Goal: Navigation & Orientation: Find specific page/section

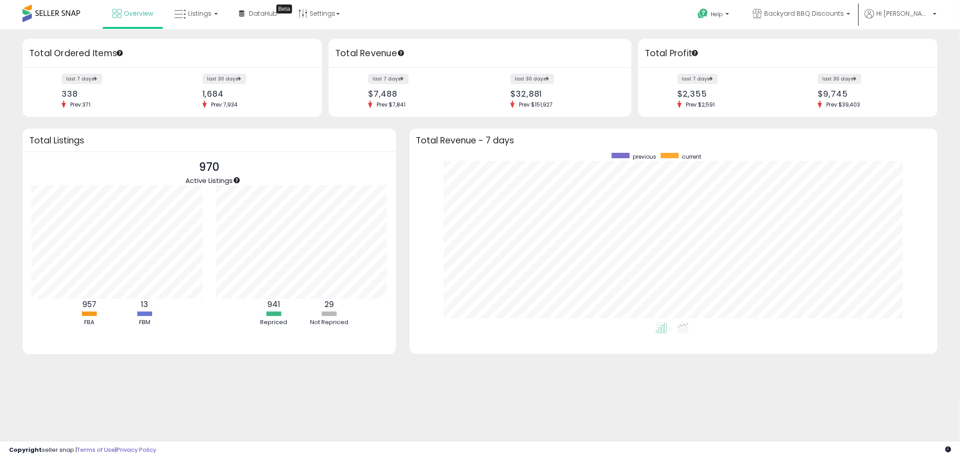
scroll to position [170, 510]
click at [200, 7] on link "Listings" at bounding box center [195, 13] width 57 height 27
click at [197, 41] on icon at bounding box center [202, 45] width 39 height 12
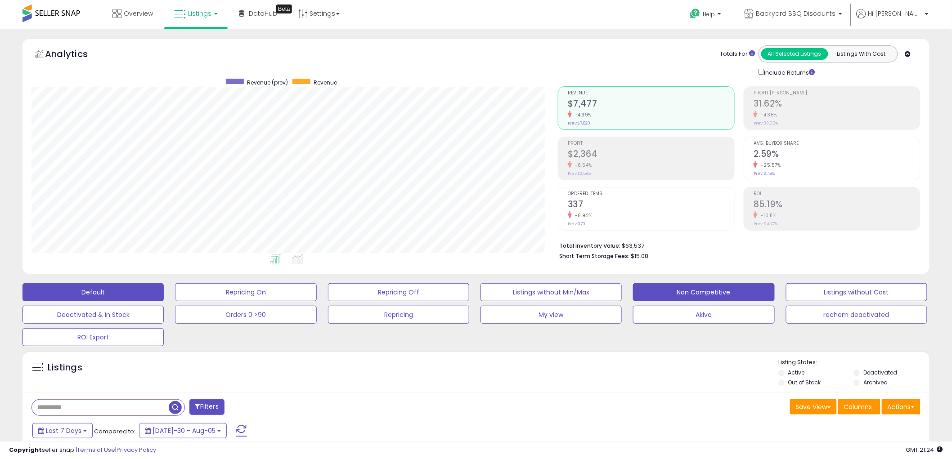
scroll to position [184, 526]
click at [631, 247] on li "Total Inventory Value: $63,537" at bounding box center [736, 245] width 355 height 11
click at [631, 256] on span "$15.08" at bounding box center [640, 256] width 18 height 9
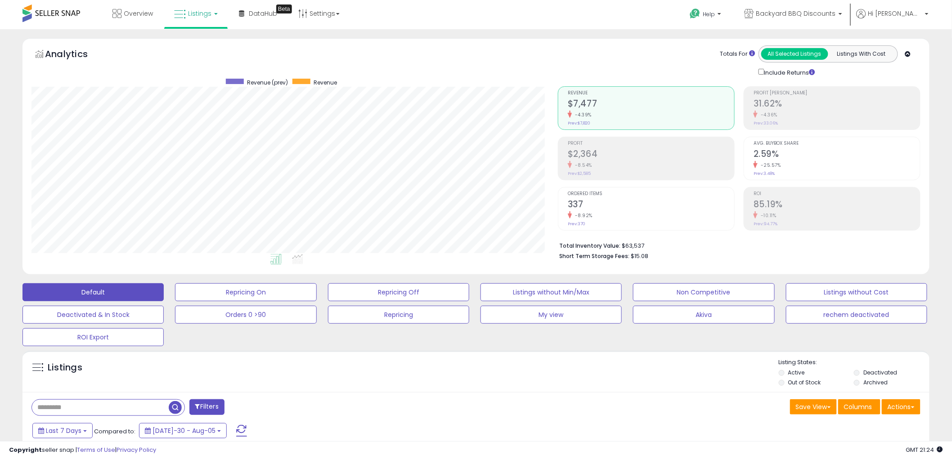
click at [628, 246] on li "Total Inventory Value: $63,537" at bounding box center [736, 245] width 355 height 11
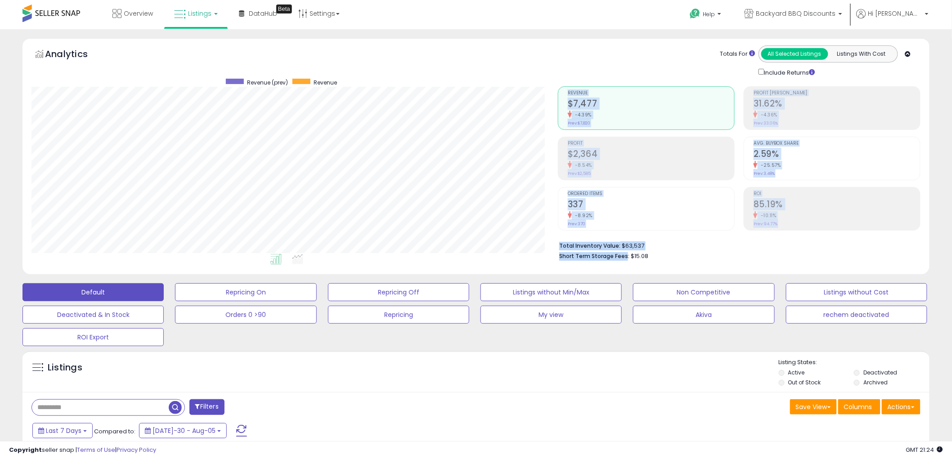
drag, startPoint x: 556, startPoint y: 246, endPoint x: 635, endPoint y: 255, distance: 78.7
click at [634, 255] on div "Retrieving aggregations.. Revenue $7,477 -4.39% Prev: $7,820 Profit $2,364" at bounding box center [739, 171] width 376 height 188
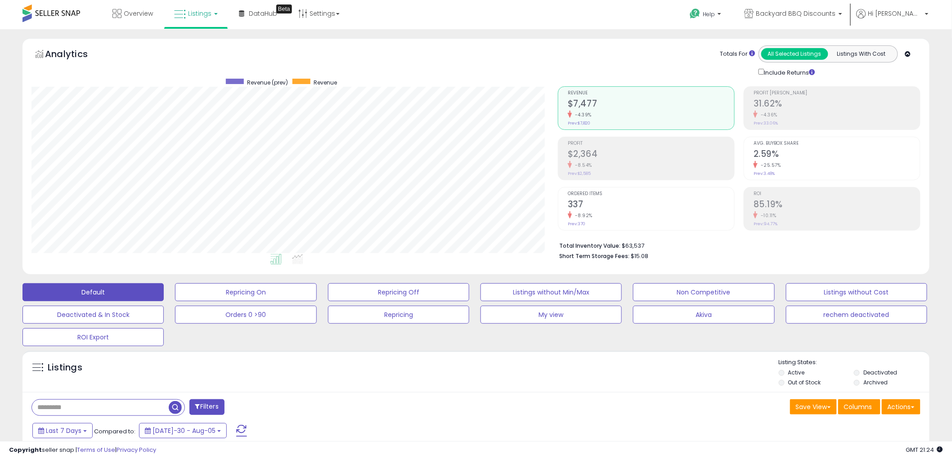
drag, startPoint x: 640, startPoint y: 256, endPoint x: 654, endPoint y: 258, distance: 14.5
click at [640, 256] on span "$15.08" at bounding box center [640, 256] width 18 height 9
drag, startPoint x: 654, startPoint y: 258, endPoint x: 560, endPoint y: 247, distance: 94.7
click at [560, 247] on ul "Total Inventory Value: $63,537 Short Term Storage Fees: $15.08" at bounding box center [736, 250] width 355 height 21
click at [565, 259] on b "Short Term Storage Fees:" at bounding box center [594, 256] width 70 height 8
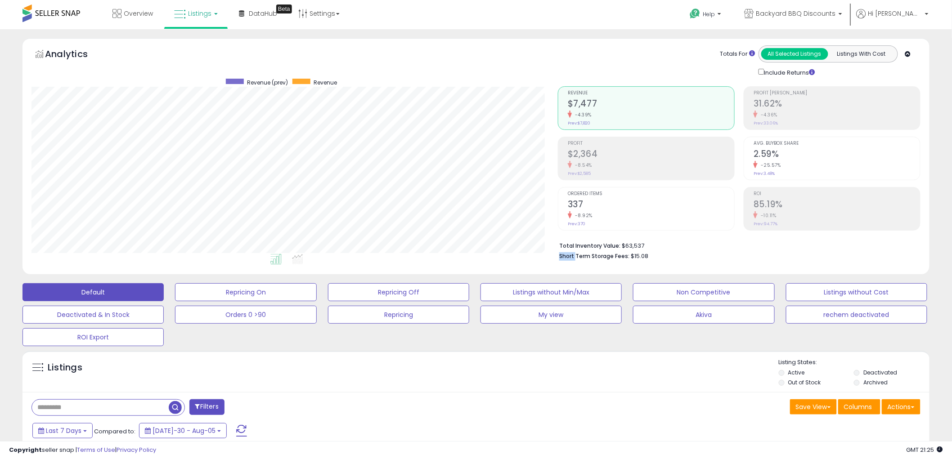
click at [565, 259] on b "Short Term Storage Fees:" at bounding box center [594, 256] width 70 height 8
click at [596, 257] on b "Short Term Storage Fees:" at bounding box center [594, 256] width 70 height 8
click at [600, 257] on b "Short Term Storage Fees:" at bounding box center [594, 256] width 70 height 8
click at [637, 257] on span "$15.08" at bounding box center [640, 256] width 18 height 9
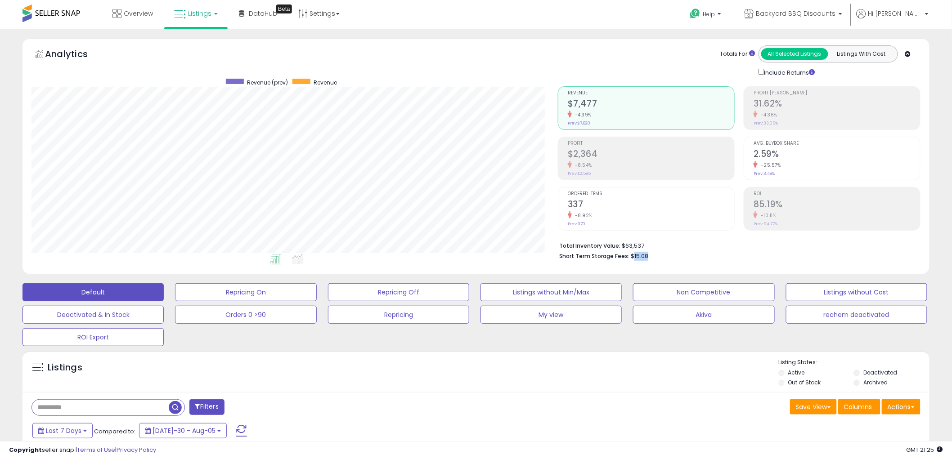
click at [637, 257] on span "$15.08" at bounding box center [640, 256] width 18 height 9
click at [634, 240] on li "Total Inventory Value: $63,537" at bounding box center [736, 245] width 355 height 11
click at [633, 243] on li "Total Inventory Value: $63,537" at bounding box center [736, 245] width 355 height 11
